Goal: Transaction & Acquisition: Subscribe to service/newsletter

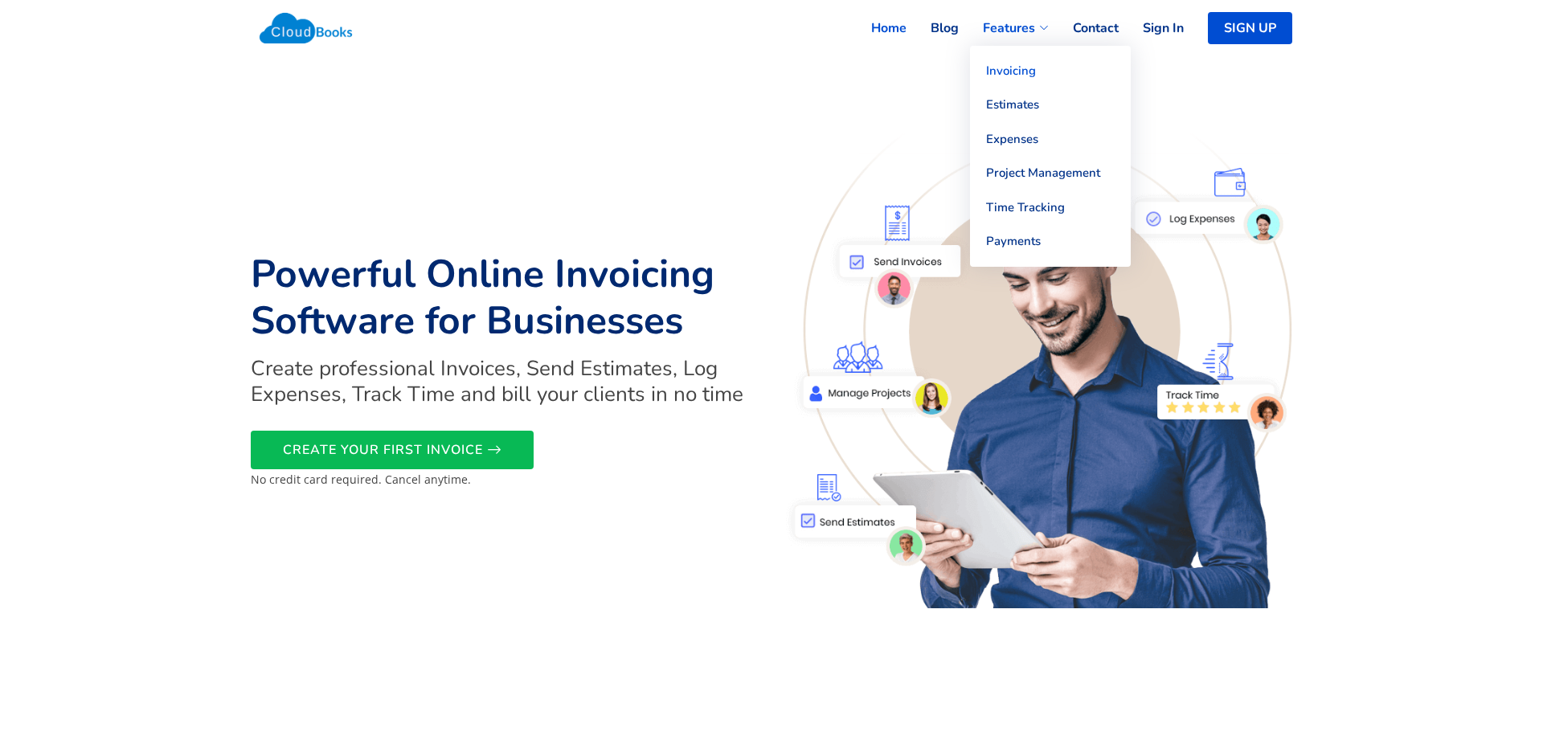
click at [1011, 63] on link "Invoicing" at bounding box center [1050, 71] width 161 height 35
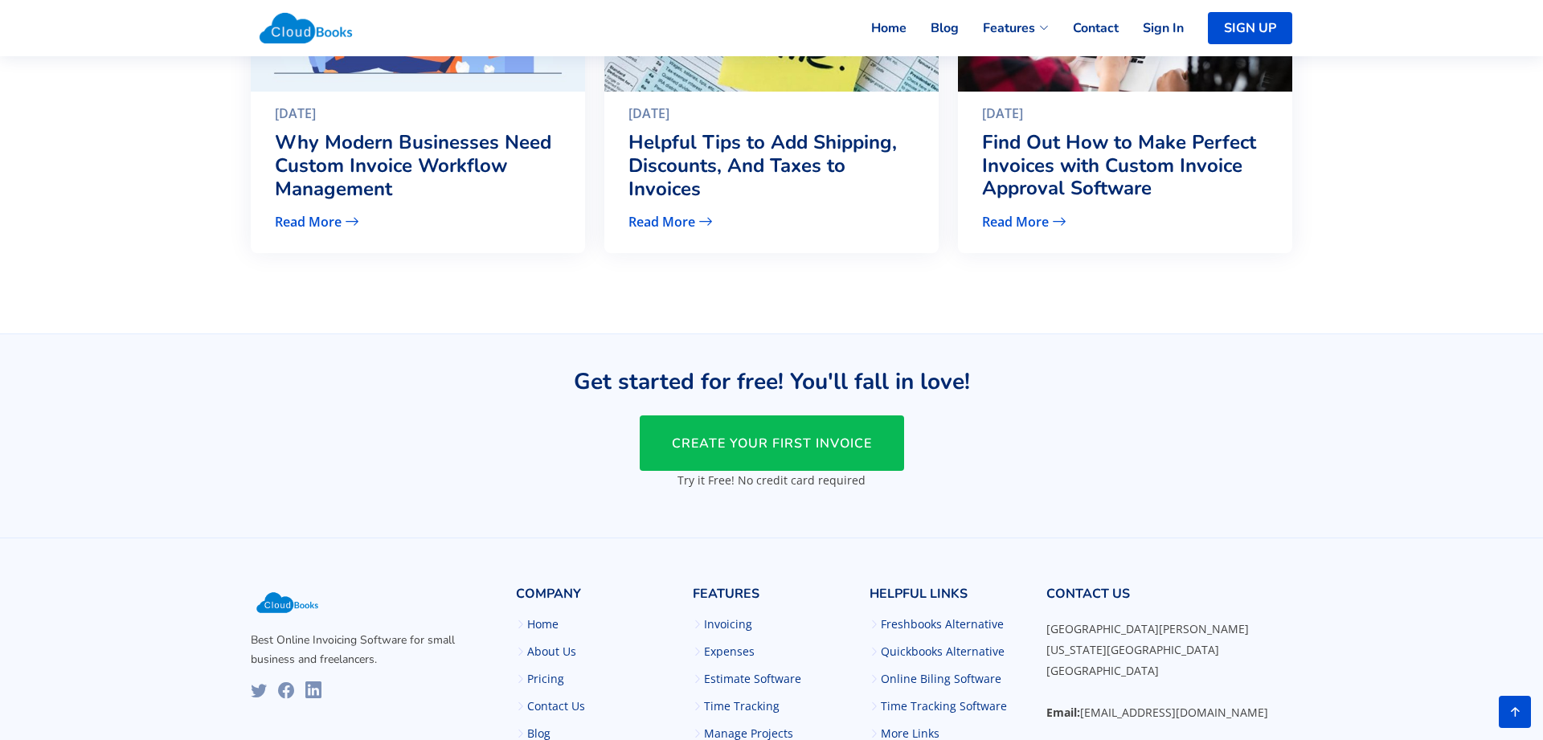
scroll to position [3154, 0]
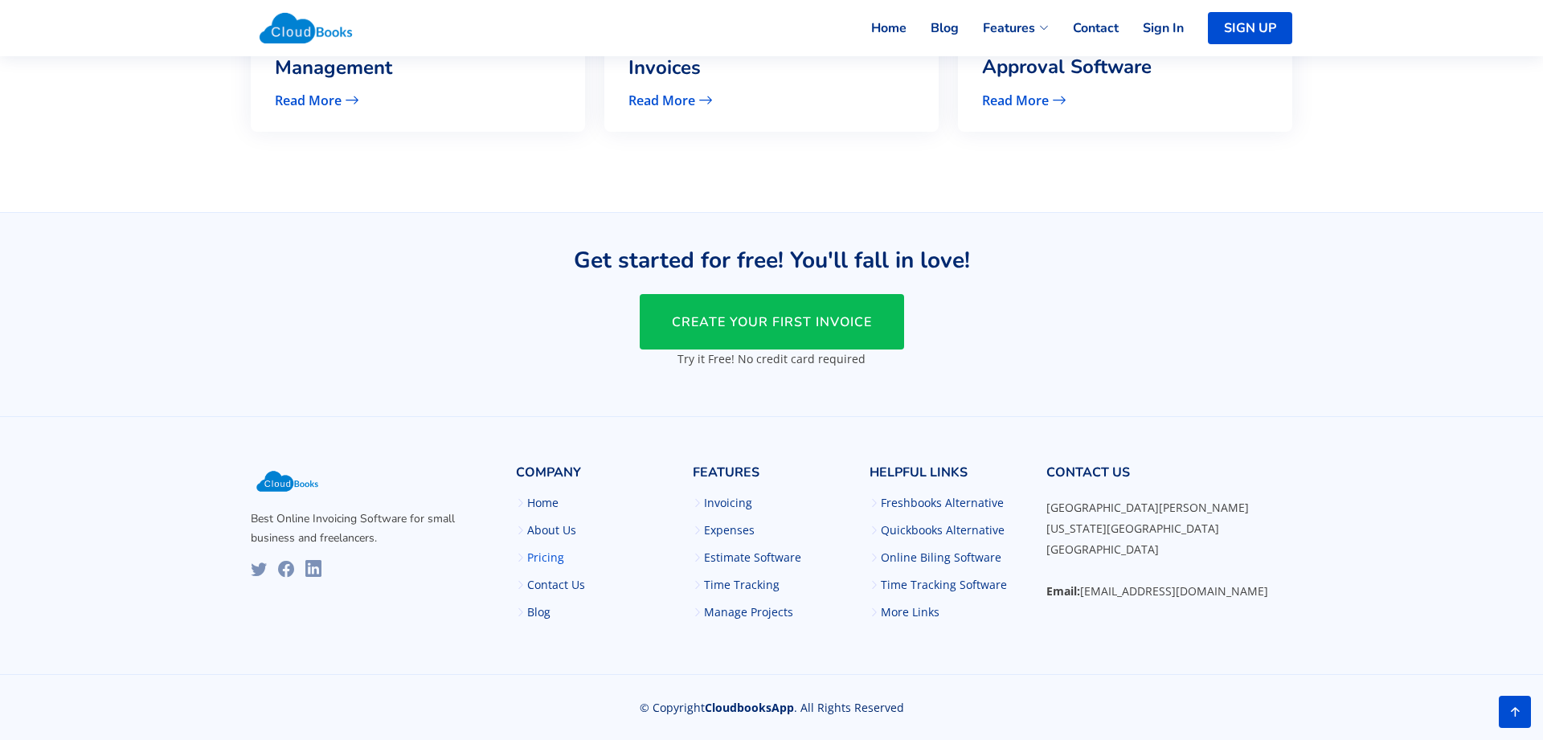
click at [539, 555] on link "Pricing" at bounding box center [545, 557] width 37 height 11
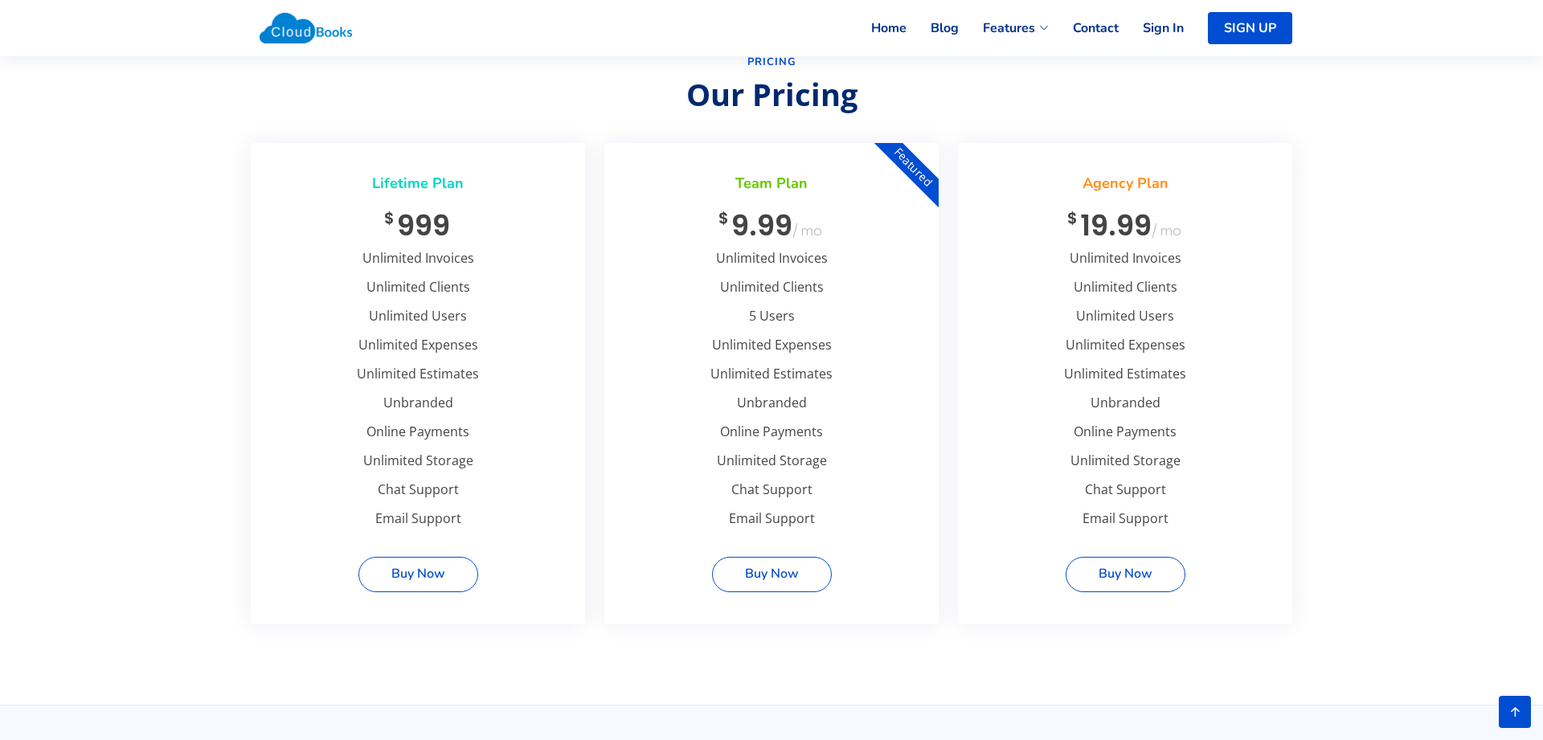
scroll to position [322, 0]
